Goal: Task Accomplishment & Management: Complete application form

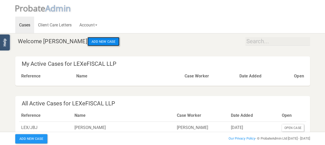
click at [93, 44] on button "Add New Case" at bounding box center [103, 41] width 32 height 9
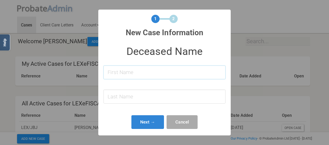
click at [127, 72] on input at bounding box center [165, 72] width 122 height 14
type input "[PERSON_NAME]"
click at [128, 92] on input at bounding box center [165, 97] width 122 height 14
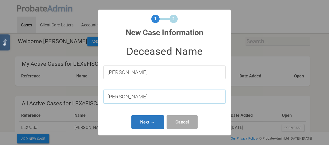
type input "[PERSON_NAME]"
click at [137, 119] on button "Next →" at bounding box center [147, 122] width 33 height 14
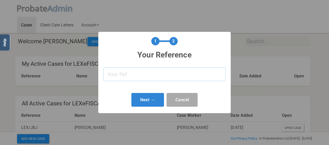
paste input "LEX/ET115"
type input "LEX/ET115"
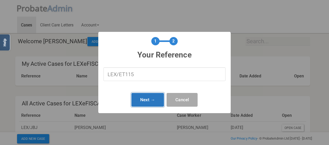
click at [148, 94] on button "Next →" at bounding box center [147, 100] width 33 height 14
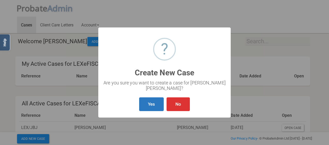
click at [152, 102] on button "Yes" at bounding box center [151, 104] width 25 height 14
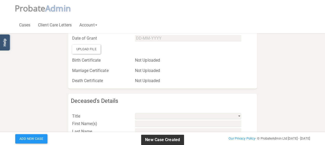
type input "LEX/ET115"
select select "string:No"
select select "string:"
type input "[PERSON_NAME]"
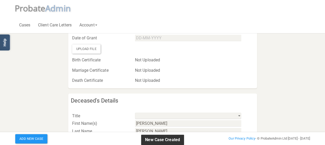
select select
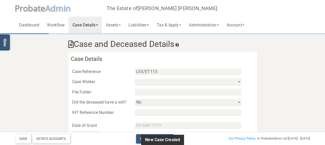
scroll to position [2, 0]
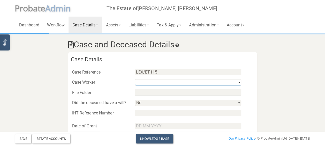
click at [166, 83] on select "[PERSON_NAME] Kenang [PERSON_NAME]" at bounding box center [188, 82] width 106 height 6
select select "string:0e0c37b07c934160af5e386c"
click at [135, 79] on select "[PERSON_NAME] Kenang [PERSON_NAME]" at bounding box center [188, 82] width 106 height 6
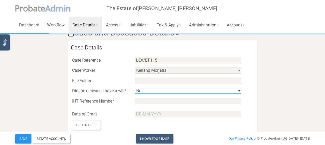
click at [166, 90] on select "Yes No" at bounding box center [188, 91] width 106 height 6
select select "string:Yes"
click at [135, 88] on select "Yes No" at bounding box center [188, 91] width 106 height 6
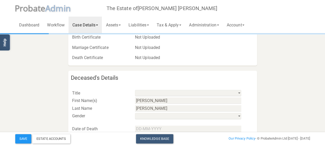
scroll to position [144, 0]
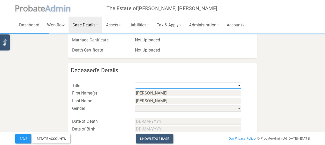
click at [184, 85] on select "Mr Mrs Miss Ms Dr [PERSON_NAME] [PERSON_NAME]" at bounding box center [188, 85] width 106 height 6
select select "string:Mrs"
click at [135, 82] on select "Mr Mrs Miss Ms Dr [PERSON_NAME] [PERSON_NAME]" at bounding box center [188, 85] width 106 height 6
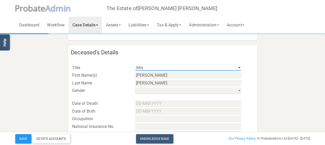
scroll to position [170, 0]
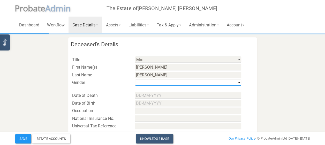
click at [193, 83] on select "his / him / he hers / her / she their / they / them" at bounding box center [188, 82] width 106 height 6
select select "string:f"
click at [135, 79] on select "his / him / he hers / her / she their / they / them" at bounding box center [188, 82] width 106 height 6
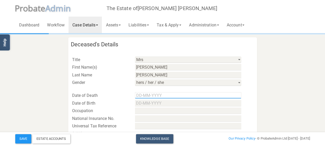
click at [162, 97] on input "text" at bounding box center [188, 95] width 106 height 6
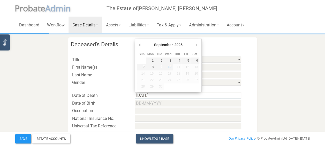
type input "[DATE]"
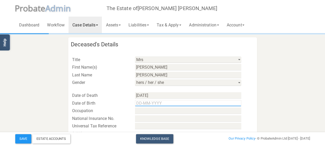
click at [162, 103] on input "Use the arrow keys to pick a date" at bounding box center [188, 103] width 106 height 6
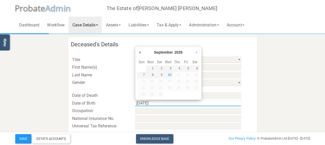
type input "[DATE]"
click at [198, 117] on input "text" at bounding box center [188, 118] width 106 height 6
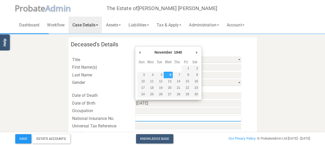
click at [151, 117] on input "text" at bounding box center [188, 118] width 106 height 6
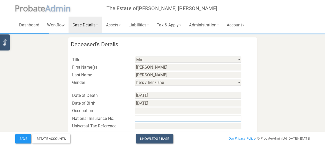
paste input "YA608010D"
type input "YA608010D"
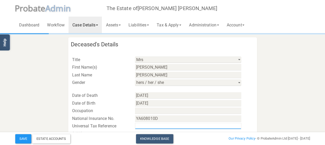
click at [160, 124] on input "text" at bounding box center [188, 126] width 106 height 6
paste input "8972484278"
type input "8972484278"
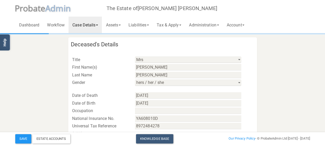
click at [275, 92] on section "Case and Deceased Details Case Details Case Reference LEX/ET115 Case Worker [PE…" at bounding box center [162, 70] width 303 height 412
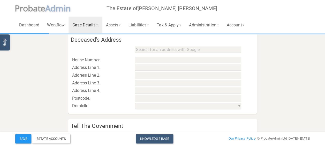
scroll to position [273, 0]
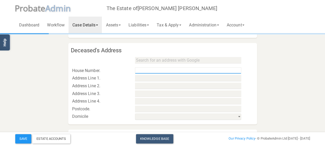
click at [151, 69] on input "text" at bounding box center [188, 70] width 106 height 6
paste input "[STREET_ADDRESS][PERSON_NAME]"
drag, startPoint x: 145, startPoint y: 69, endPoint x: 238, endPoint y: 72, distance: 92.2
click at [238, 72] on input "[STREET_ADDRESS][PERSON_NAME]" at bounding box center [188, 70] width 106 height 6
type input "126"
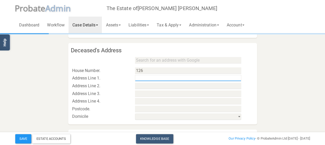
click at [173, 78] on input "text" at bounding box center [188, 78] width 106 height 6
paste input "[STREET_ADDRESS][PERSON_NAME]"
drag, startPoint x: 163, startPoint y: 77, endPoint x: 230, endPoint y: 79, distance: 67.3
click at [230, 79] on input "[STREET_ADDRESS][PERSON_NAME]" at bounding box center [188, 78] width 106 height 6
type input "Cheviot Road"
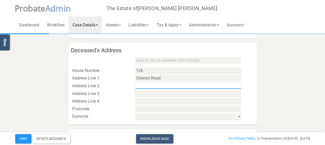
click at [173, 83] on input "text" at bounding box center [188, 86] width 106 height 6
paste input "[GEOGRAPHIC_DATA][PERSON_NAME] 0LG"
drag, startPoint x: 180, startPoint y: 85, endPoint x: 212, endPoint y: 86, distance: 32.6
click at [212, 86] on input "[GEOGRAPHIC_DATA][PERSON_NAME] 0LG" at bounding box center [188, 86] width 106 height 6
type input "[GEOGRAPHIC_DATA][PERSON_NAME]"
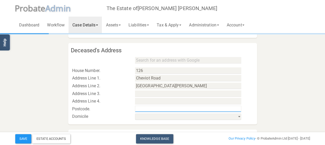
click at [153, 108] on input "text" at bounding box center [188, 109] width 106 height 6
paste input "SE27 0LG"
type input "SE27 0LG"
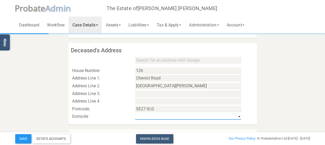
click at [139, 115] on select "[GEOGRAPHIC_DATA] & [GEOGRAPHIC_DATA] [GEOGRAPHIC_DATA] [GEOGRAPHIC_DATA] Non-UK" at bounding box center [188, 116] width 106 height 6
select select "string:[GEOGRAPHIC_DATA] & [GEOGRAPHIC_DATA]"
click at [135, 113] on select "[GEOGRAPHIC_DATA] & [GEOGRAPHIC_DATA] [GEOGRAPHIC_DATA] [GEOGRAPHIC_DATA] Non-UK" at bounding box center [188, 116] width 106 height 6
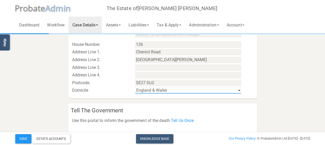
scroll to position [320, 0]
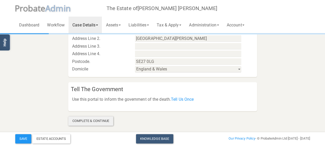
click at [106, 118] on div "Complete & Continue" at bounding box center [90, 120] width 45 height 9
